Goal: Check status: Check status

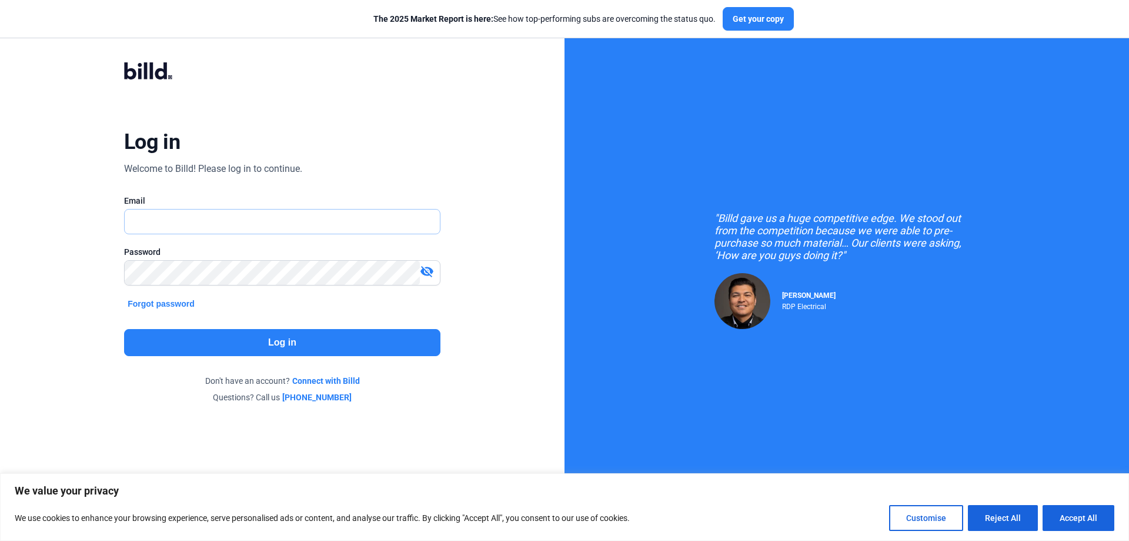
type input "[PERSON_NAME][EMAIL_ADDRESS][DOMAIN_NAME]"
click at [275, 340] on button "Log in" at bounding box center [282, 342] width 316 height 27
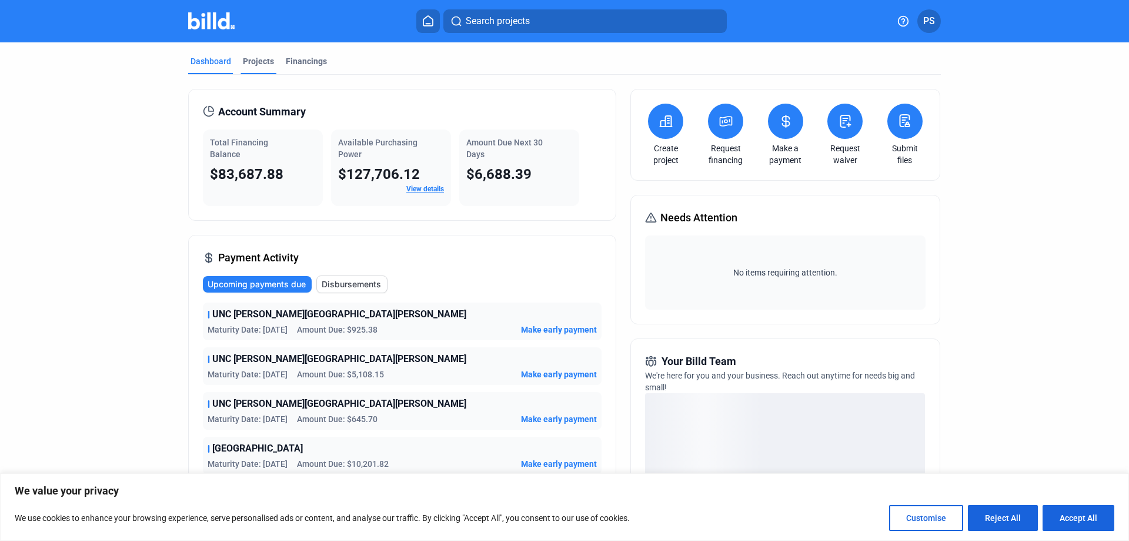
click at [258, 59] on div "Projects" at bounding box center [258, 61] width 31 height 12
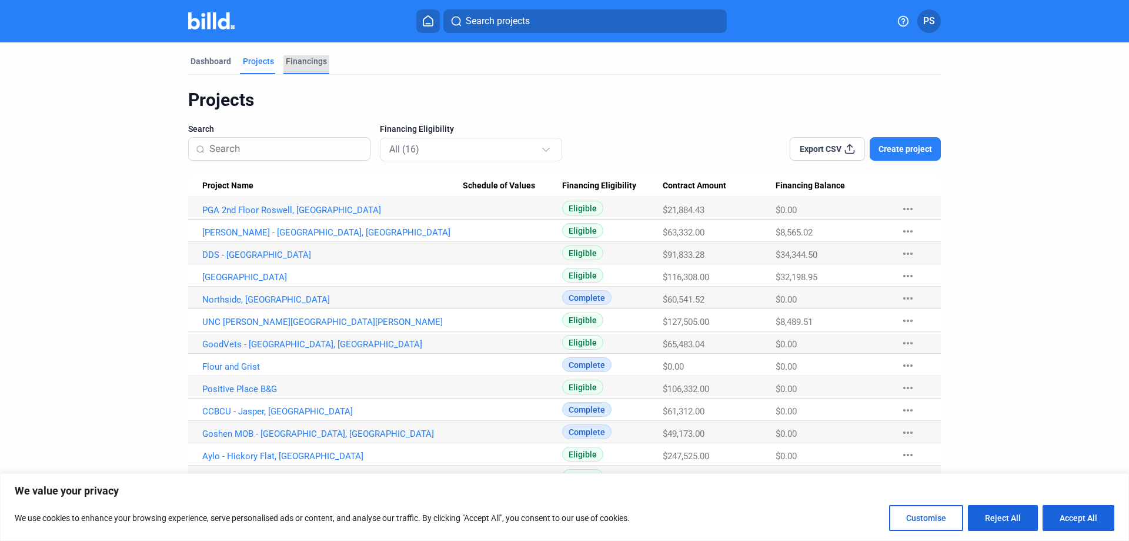
click at [292, 59] on div "Financings" at bounding box center [306, 61] width 41 height 12
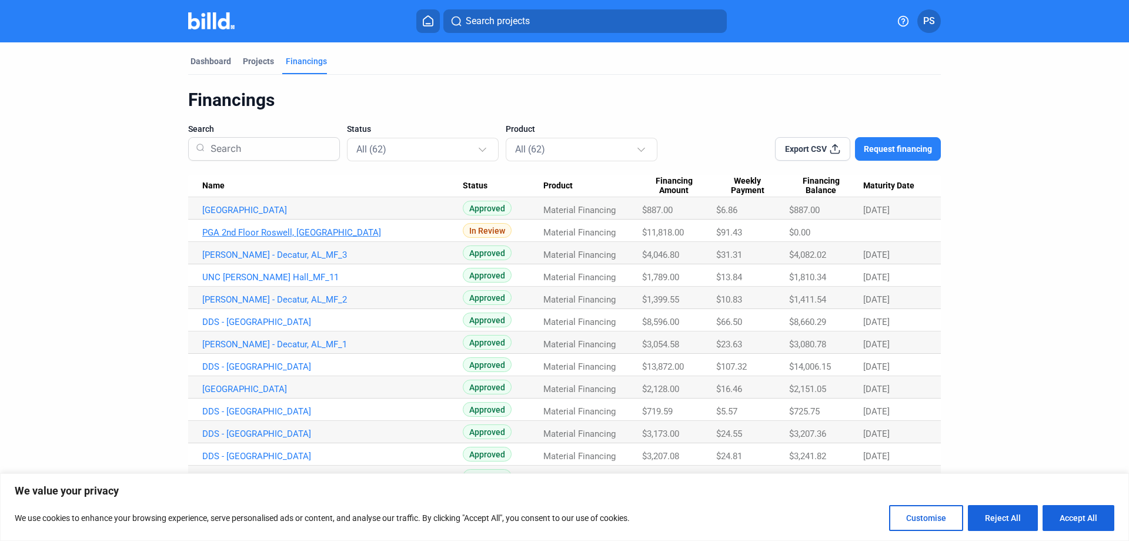
click at [263, 234] on link "PGA 2nd Floor Roswell, [GEOGRAPHIC_DATA]" at bounding box center [332, 232] width 261 height 11
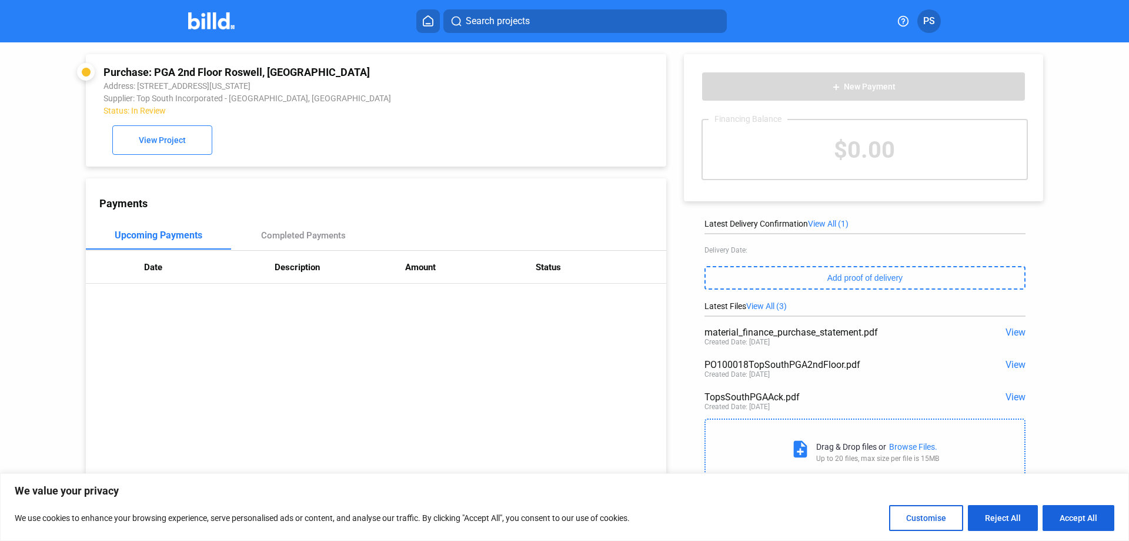
click at [1010, 368] on span "View" at bounding box center [1016, 364] width 20 height 11
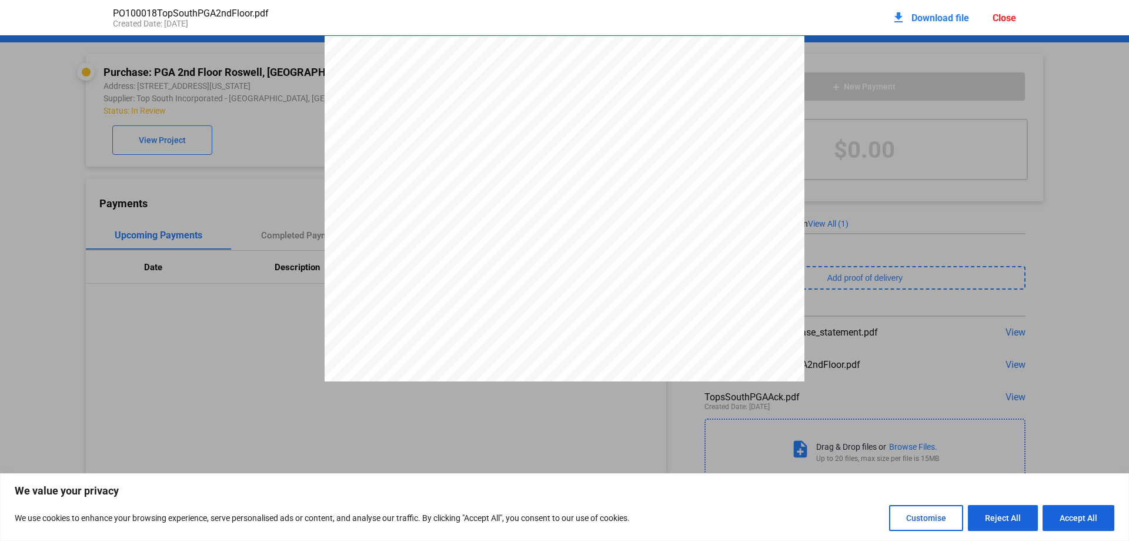
click at [1000, 14] on div "Close" at bounding box center [1005, 17] width 24 height 11
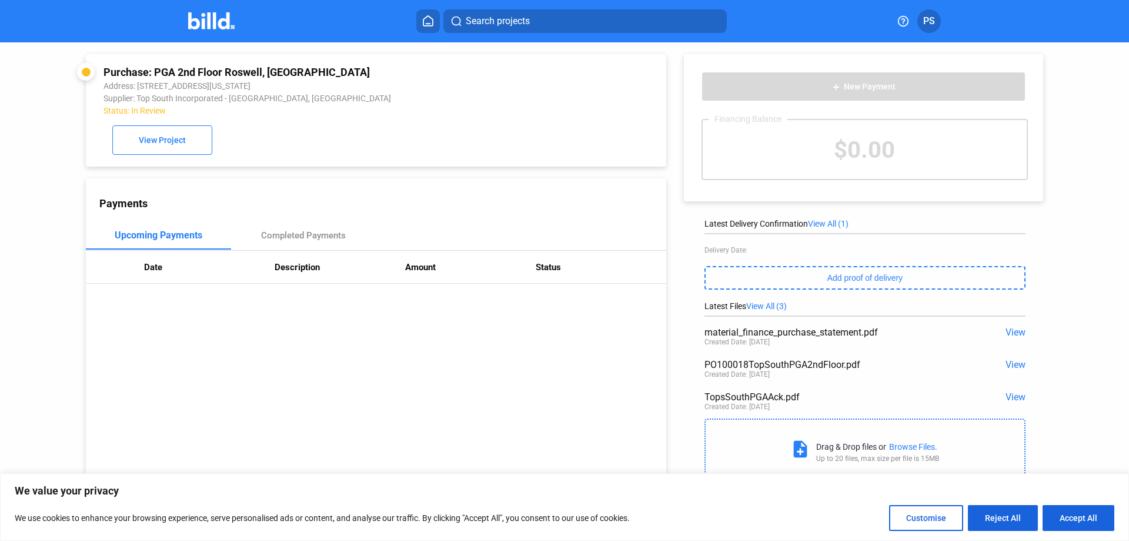
click at [1012, 399] on span "View" at bounding box center [1016, 396] width 20 height 11
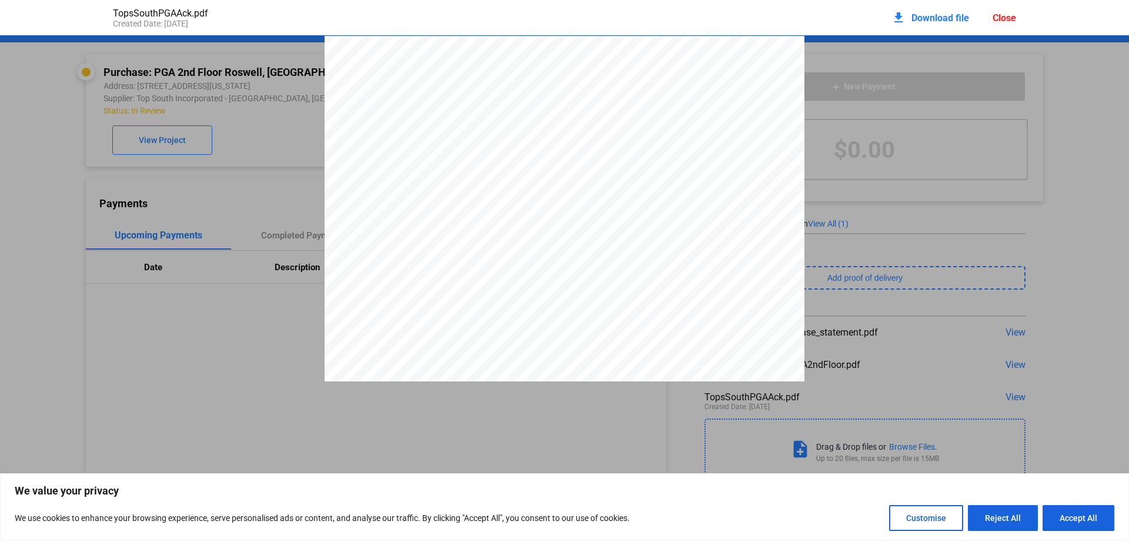
click at [1007, 16] on div "Close" at bounding box center [1005, 17] width 24 height 11
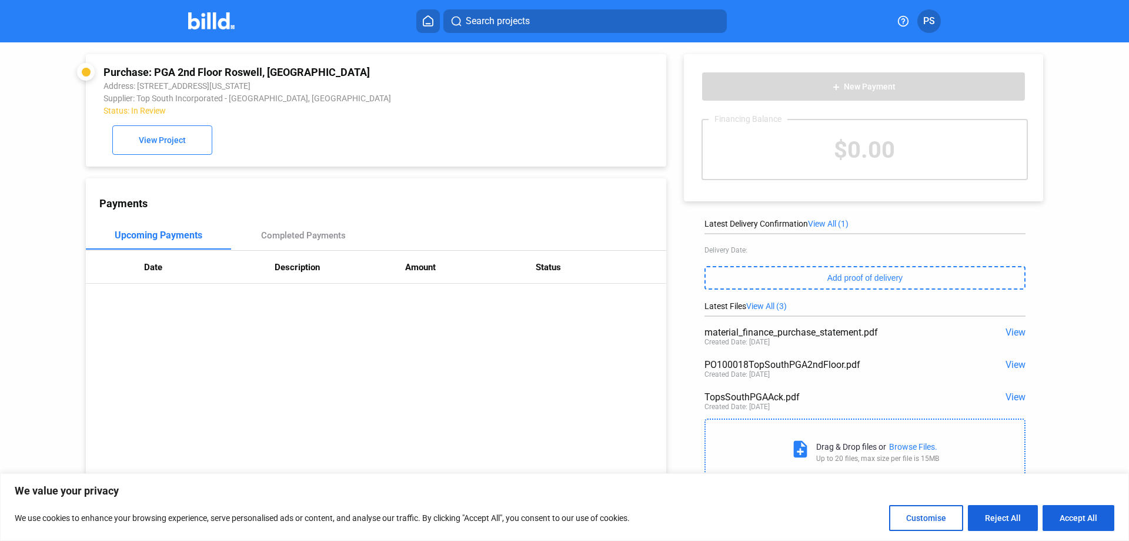
click at [45, 232] on div "Purchase: PGA 2nd Floor Roswell, [GEOGRAPHIC_DATA] Address: [STREET_ADDRESS][US…" at bounding box center [564, 298] width 1129 height 512
